Goal: Ask a question

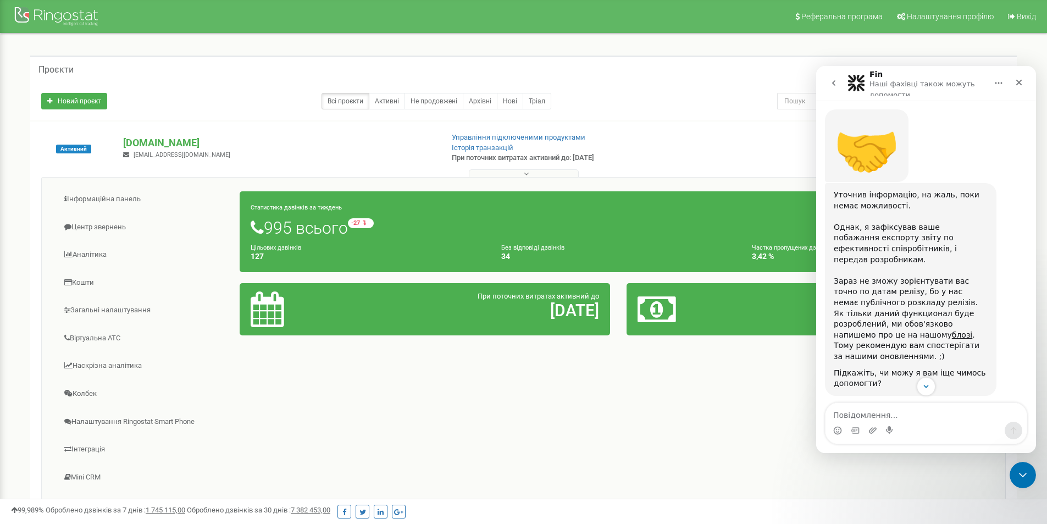
scroll to position [2, 0]
click at [1022, 81] on icon "Закрити" at bounding box center [1019, 82] width 9 height 9
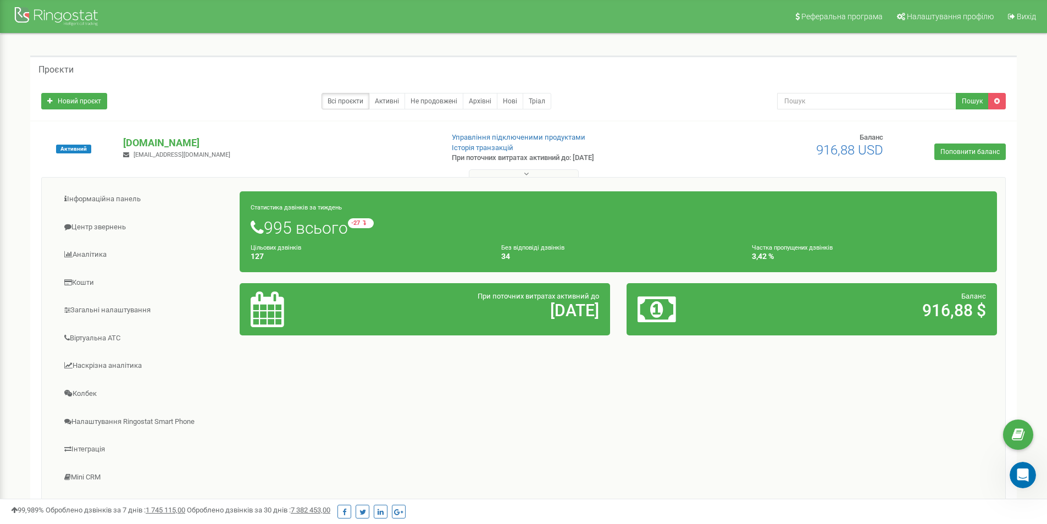
scroll to position [758, 0]
click at [169, 143] on p "[DOMAIN_NAME]" at bounding box center [278, 143] width 311 height 14
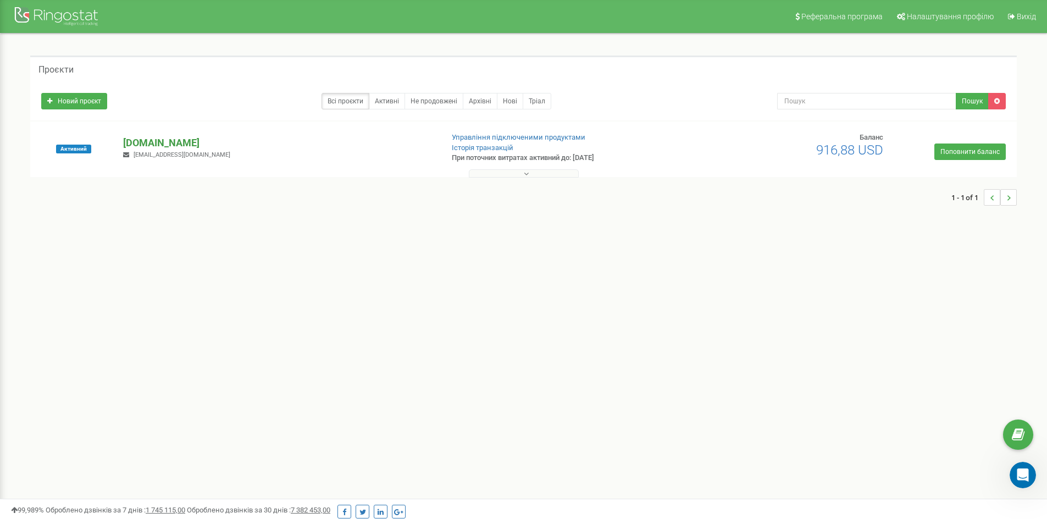
click at [168, 142] on p "[DOMAIN_NAME]" at bounding box center [278, 143] width 311 height 14
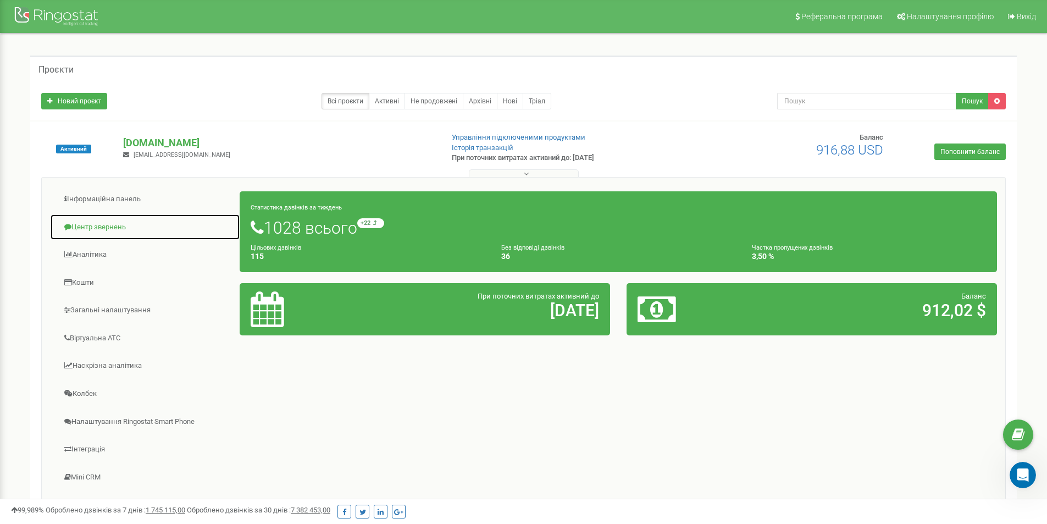
click at [112, 222] on link "Центр звернень" at bounding box center [145, 227] width 190 height 27
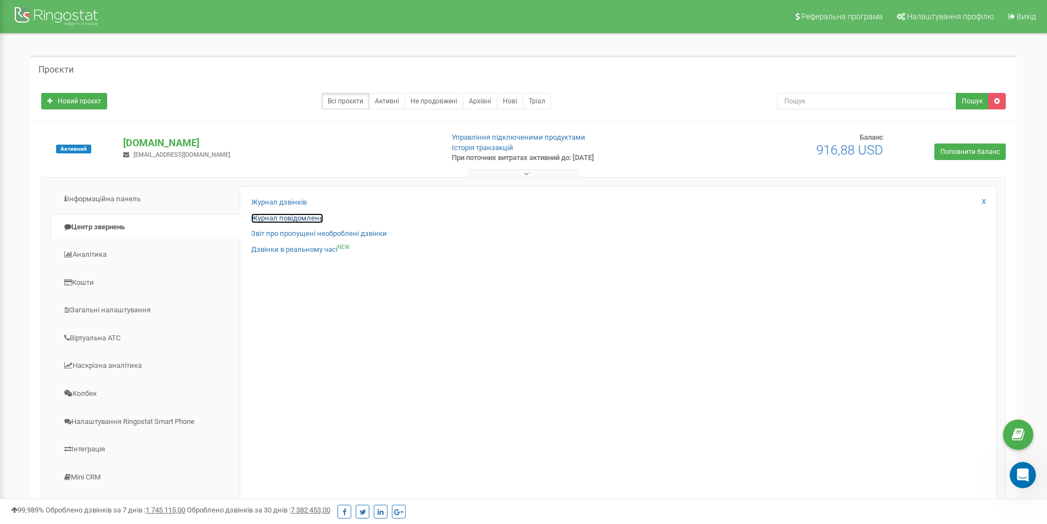
click at [272, 220] on link "Журнал повідомлень" at bounding box center [287, 218] width 72 height 10
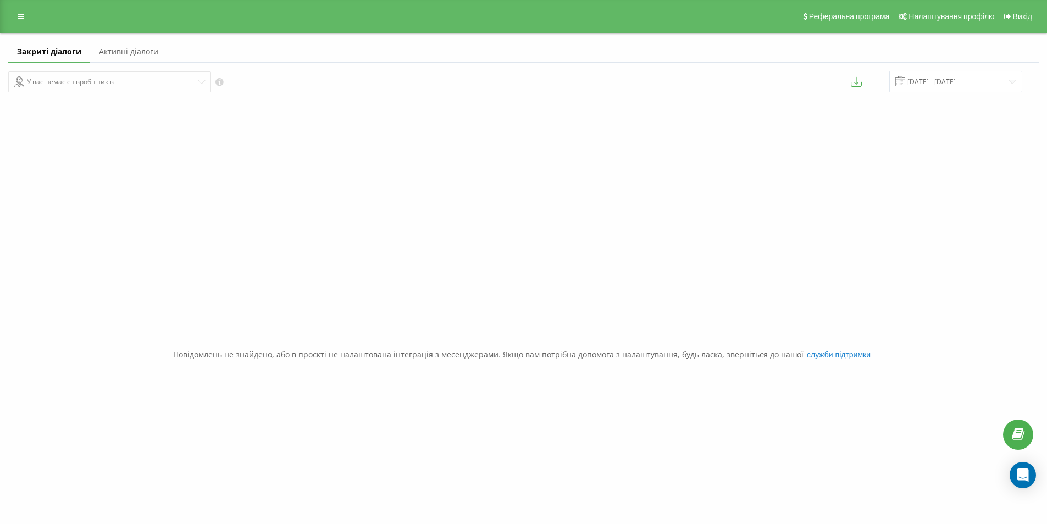
click at [151, 53] on link "Активні діалоги" at bounding box center [128, 52] width 77 height 22
click at [72, 57] on link "Закриті діалоги" at bounding box center [46, 52] width 76 height 22
click at [18, 13] on icon at bounding box center [21, 17] width 7 height 8
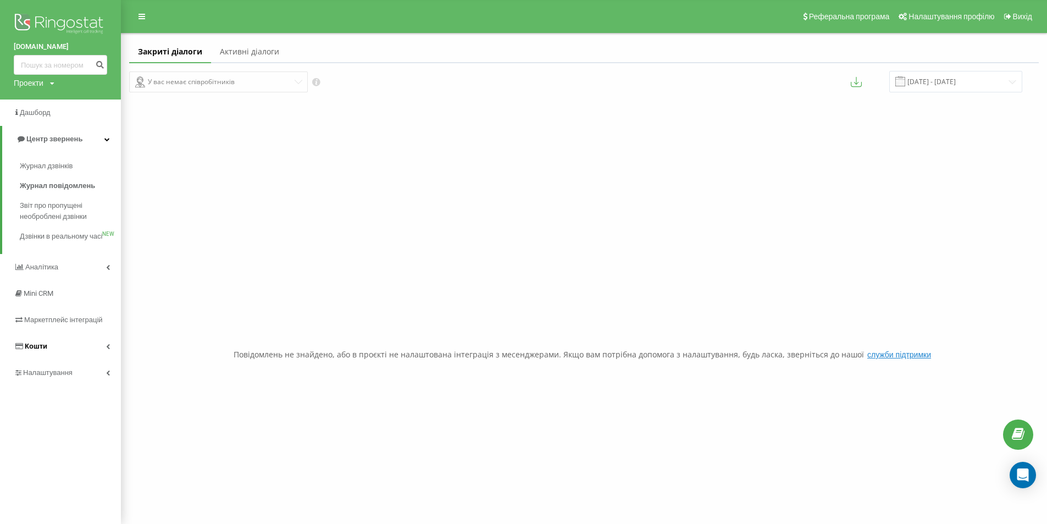
click at [48, 359] on link "Кошти" at bounding box center [60, 346] width 121 height 26
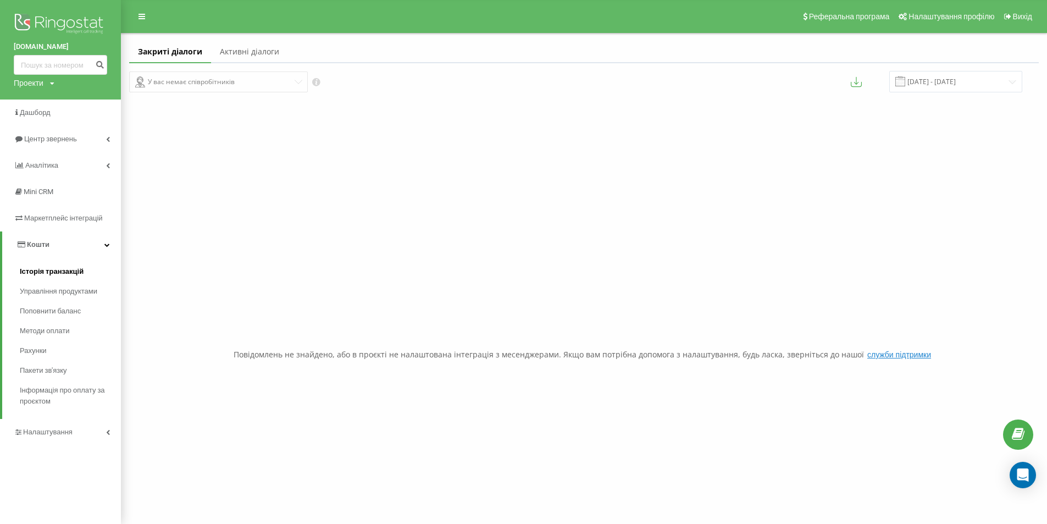
click at [53, 270] on span "Історія транзакцій" at bounding box center [52, 271] width 64 height 11
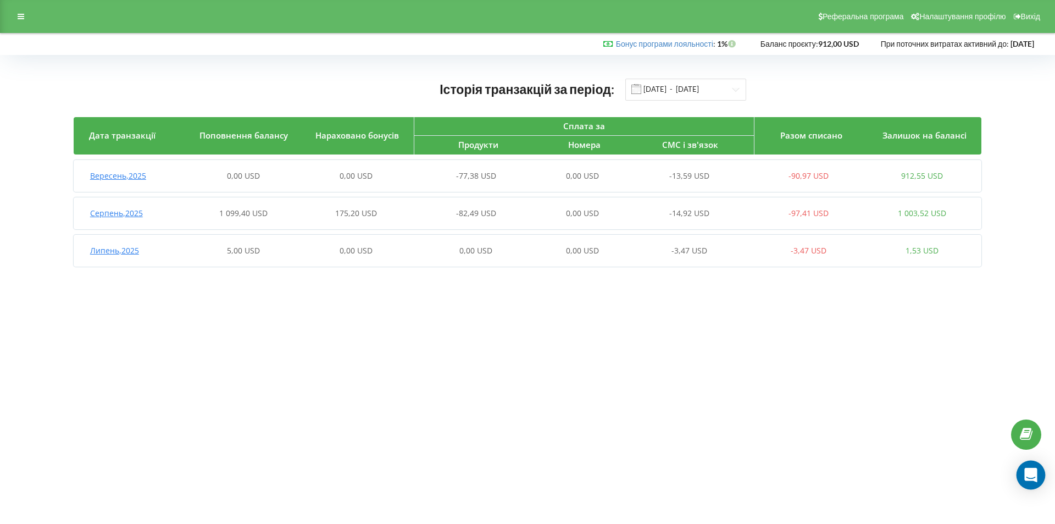
click at [1022, 473] on div "Open Intercom Messenger" at bounding box center [1031, 475] width 29 height 29
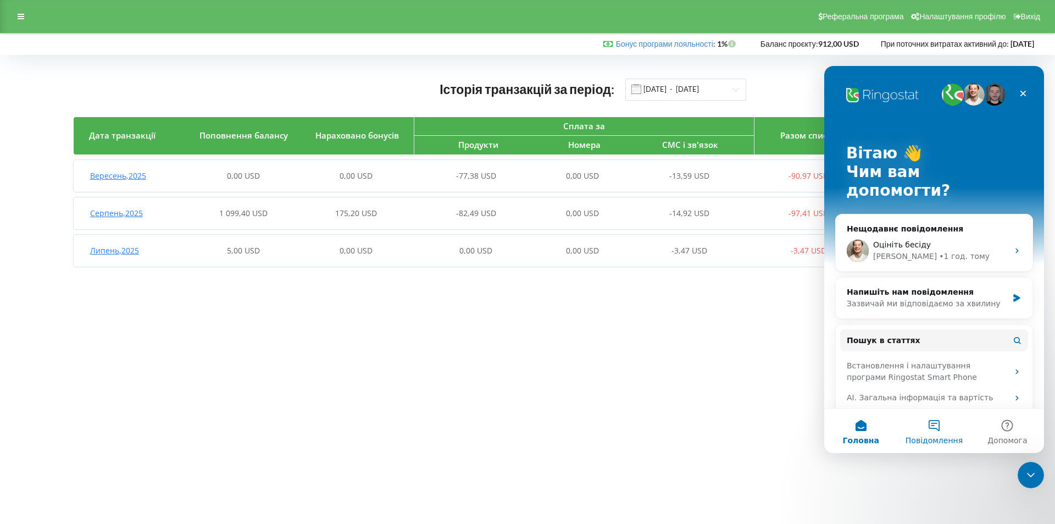
click at [928, 432] on button "Повідомлення" at bounding box center [933, 431] width 73 height 44
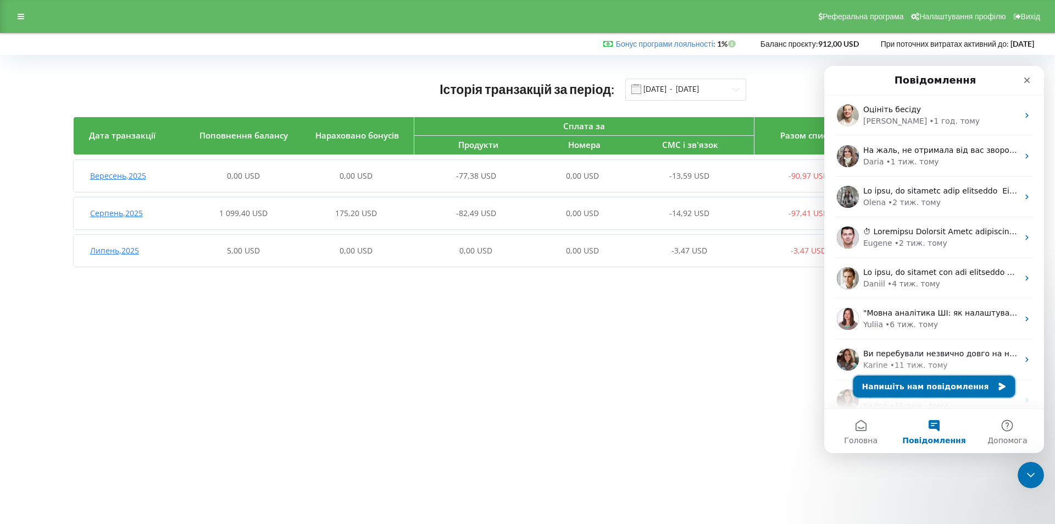
click at [959, 386] on button "Напишіть нам повідомлення" at bounding box center [935, 386] width 162 height 22
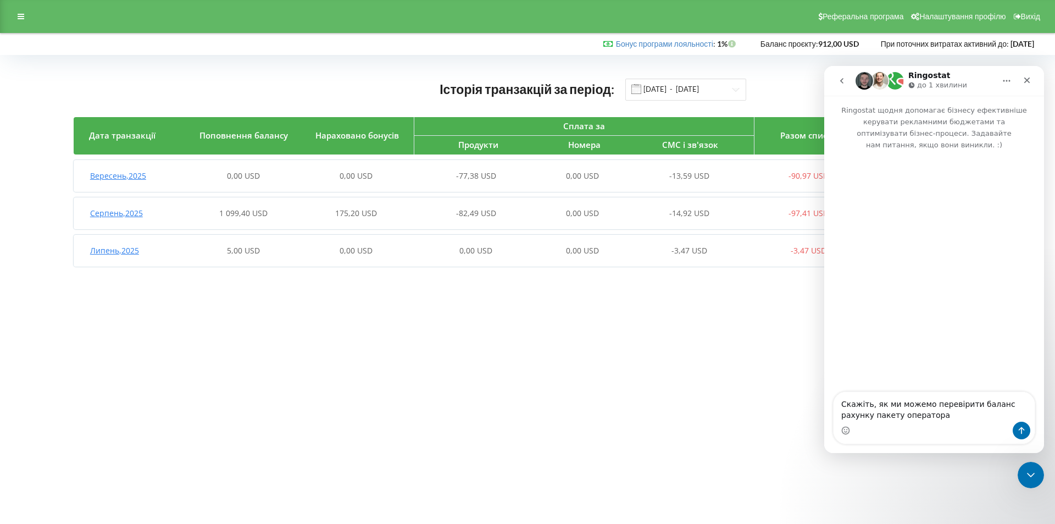
type textarea "Скажіть, як ми можемо перевірити баланс рахунку пакету оператора?"
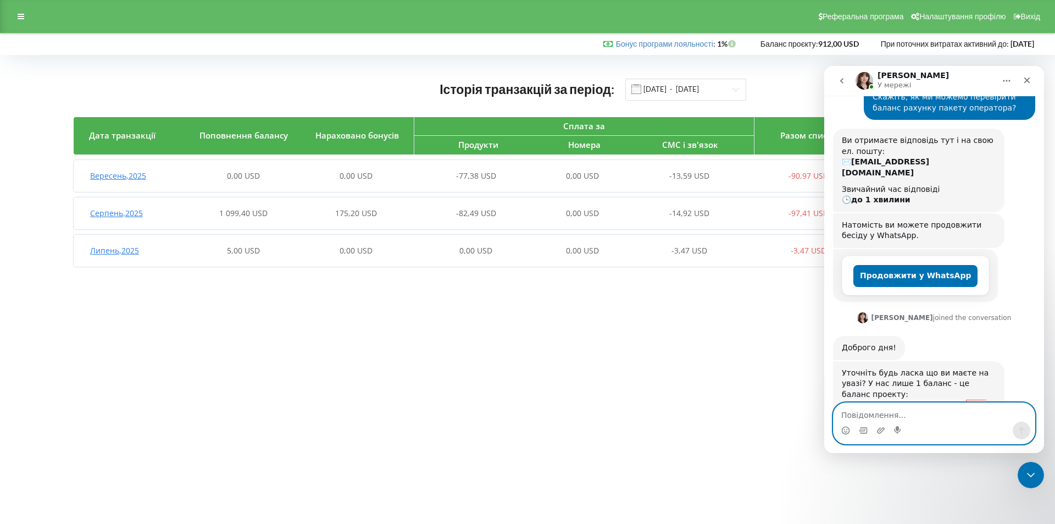
scroll to position [97, 0]
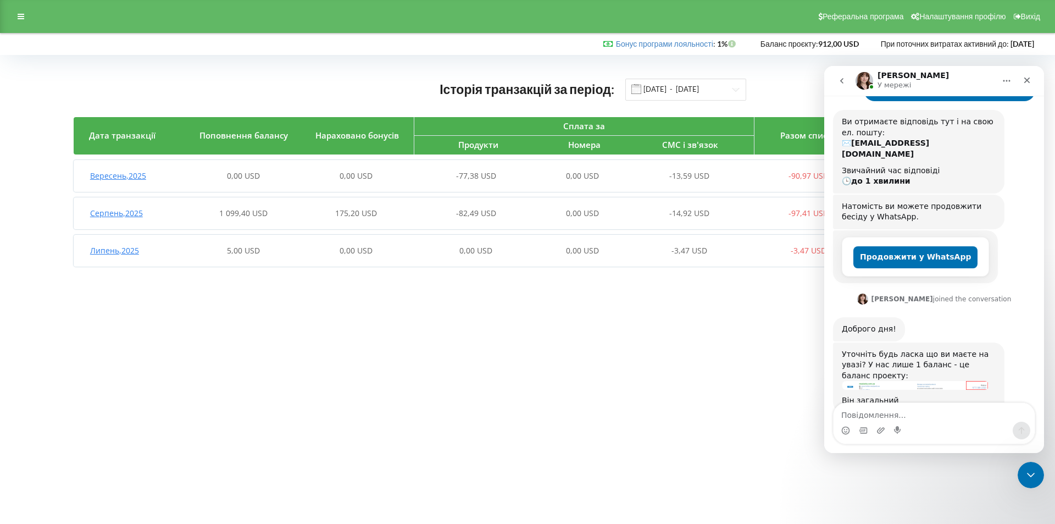
click at [869, 381] on img "Olga каже…" at bounding box center [915, 385] width 147 height 9
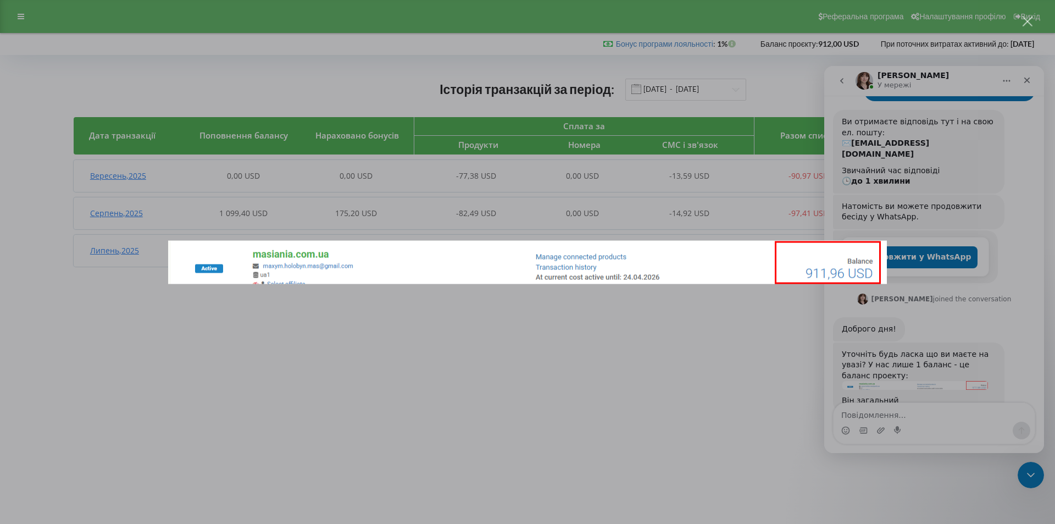
scroll to position [0, 0]
click at [772, 358] on div "Месенджер Intercom" at bounding box center [527, 262] width 1055 height 524
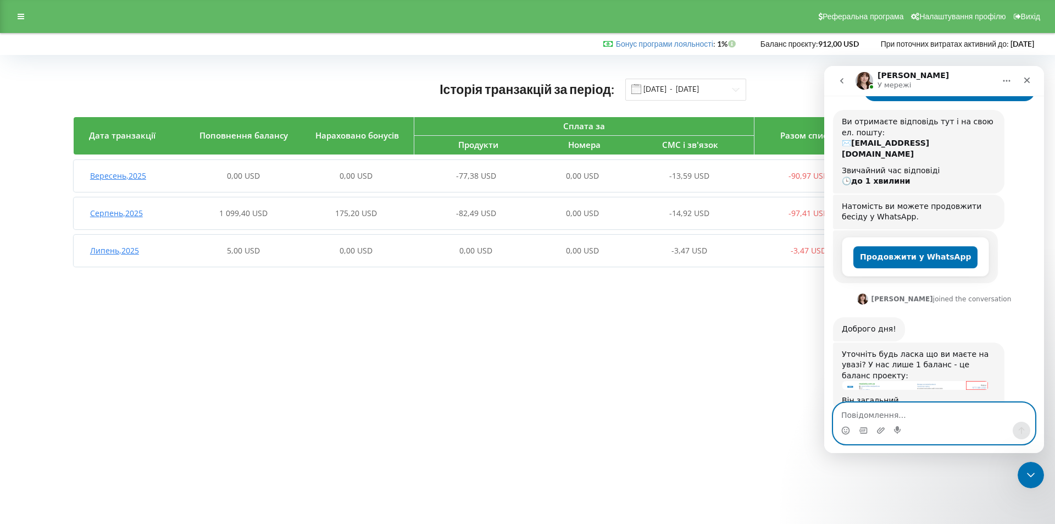
click at [913, 413] on textarea "Повідомлення..." at bounding box center [934, 412] width 201 height 19
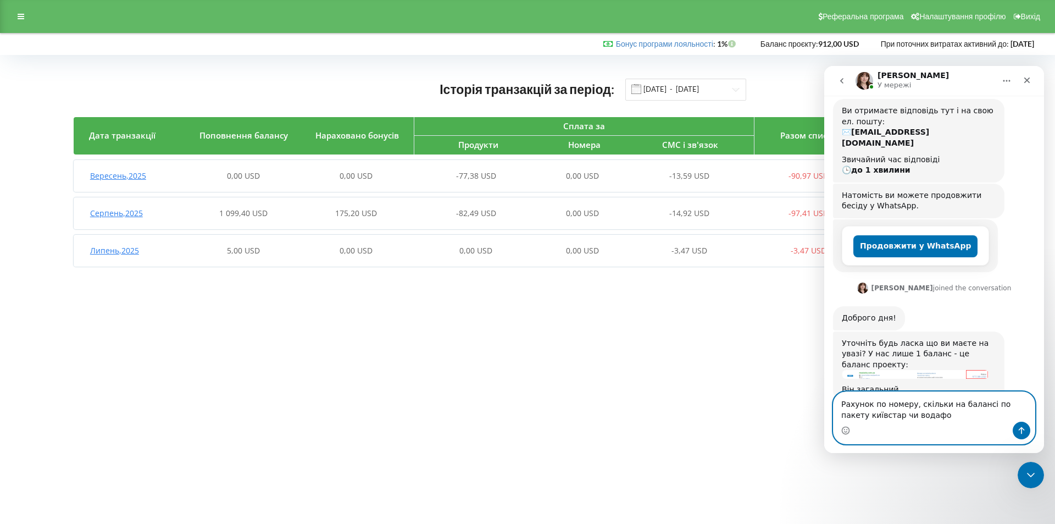
type textarea "Рахунок по номеру, скільки на балансі по пакету київстар чи водафон"
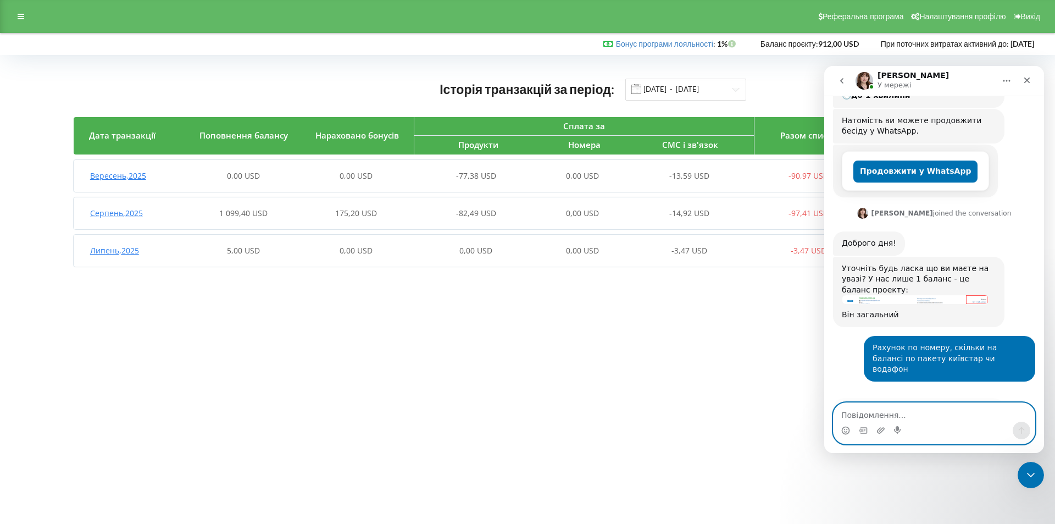
scroll to position [195, 0]
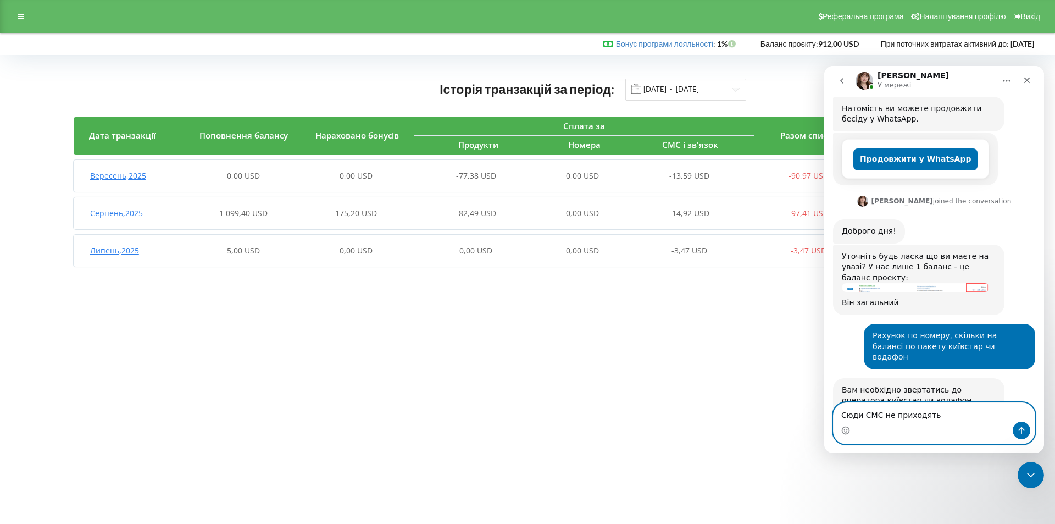
type textarea "Сюди СМС не приходять?"
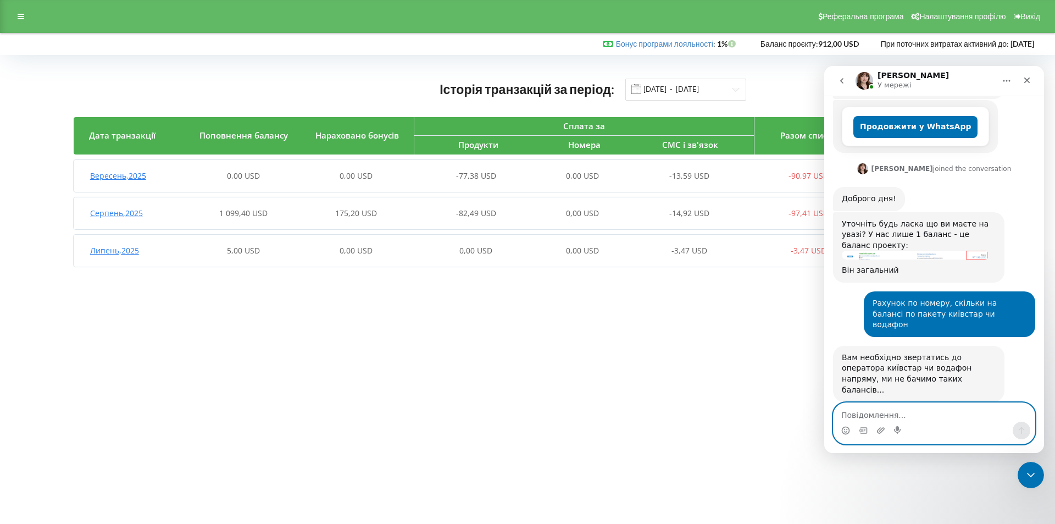
scroll to position [261, 0]
